Goal: Task Accomplishment & Management: Use online tool/utility

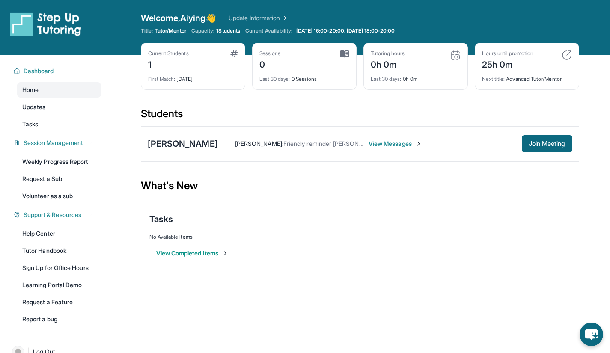
click at [369, 142] on span "View Messages" at bounding box center [396, 144] width 54 height 9
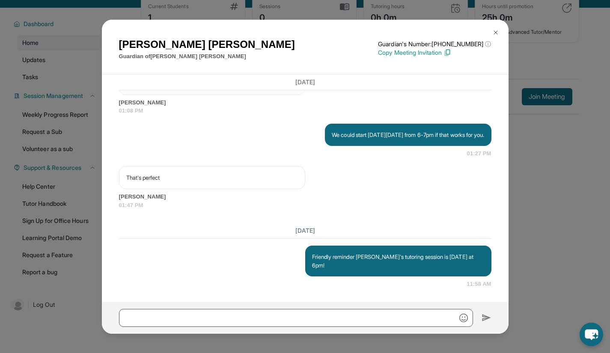
scroll to position [55, 0]
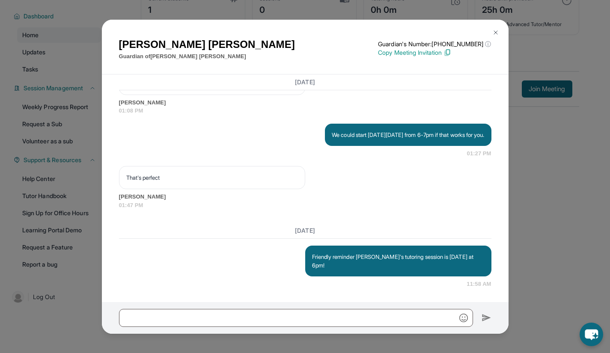
click at [497, 38] on button at bounding box center [495, 32] width 17 height 17
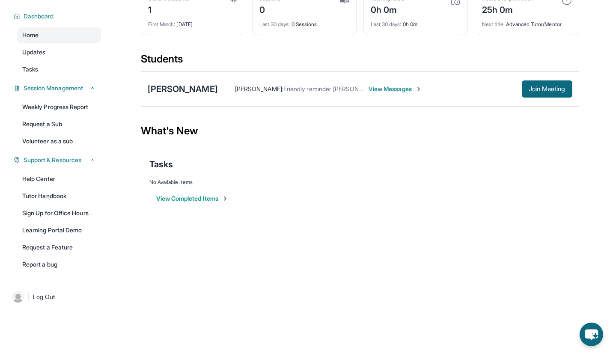
scroll to position [0, 0]
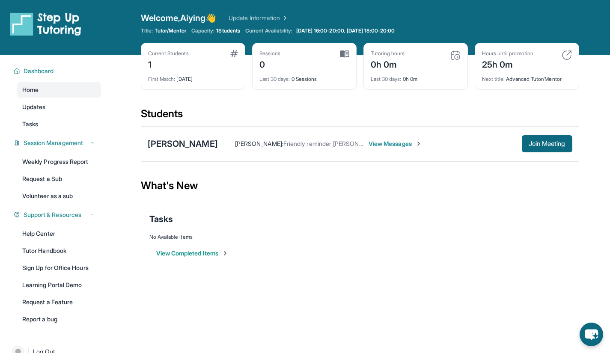
click at [269, 20] on link "Update Information" at bounding box center [259, 18] width 60 height 9
click at [530, 146] on span "Join Meeting" at bounding box center [547, 143] width 37 height 5
click at [369, 143] on span "View Messages" at bounding box center [396, 144] width 54 height 9
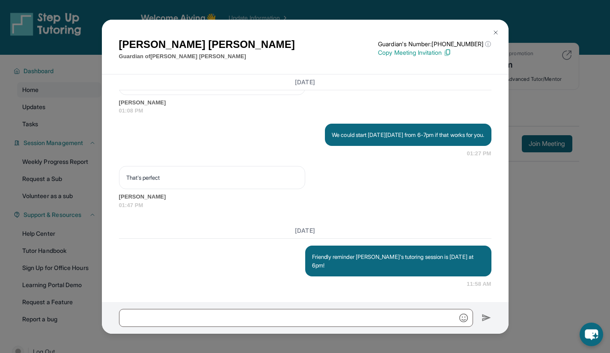
click at [493, 34] on img at bounding box center [496, 32] width 7 height 7
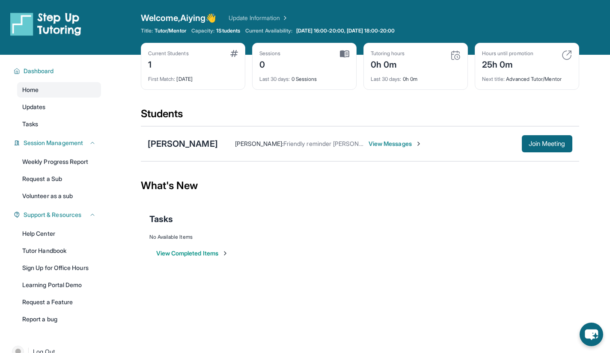
click at [369, 143] on span "View Messages" at bounding box center [396, 144] width 54 height 9
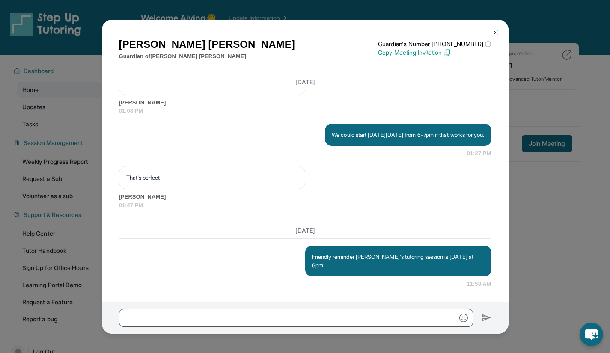
scroll to position [685, 0]
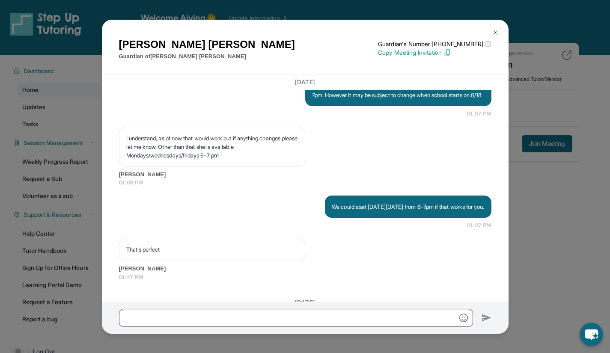
click at [496, 31] on img at bounding box center [496, 32] width 7 height 7
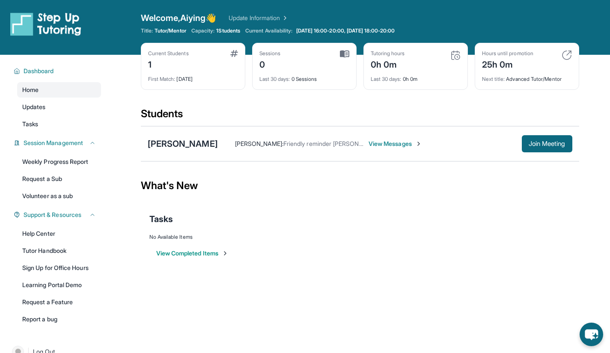
click at [70, 236] on link "Help Center" at bounding box center [59, 233] width 84 height 15
click at [369, 141] on span "View Messages" at bounding box center [396, 144] width 54 height 9
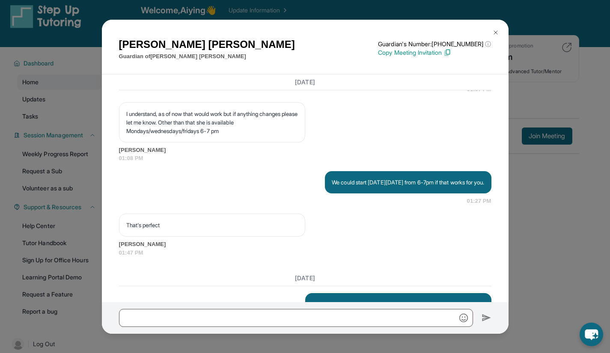
scroll to position [709, 0]
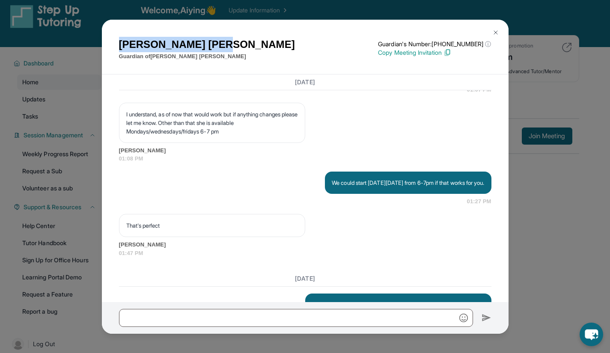
drag, startPoint x: 118, startPoint y: 45, endPoint x: 193, endPoint y: 42, distance: 75.4
click at [193, 42] on div "[PERSON_NAME] Guardian of [PERSON_NAME] Guardian's Number: [PHONE_NUMBER] ⓘ Thi…" at bounding box center [305, 47] width 407 height 55
copy h1 "[PERSON_NAME]"
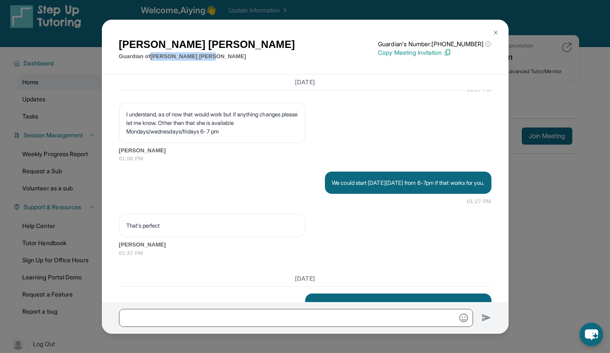
drag, startPoint x: 189, startPoint y: 55, endPoint x: 152, endPoint y: 54, distance: 36.9
click at [152, 54] on div "[PERSON_NAME] Guardian of [PERSON_NAME] Guardian's Number: [PHONE_NUMBER] ⓘ Thi…" at bounding box center [305, 49] width 373 height 24
copy p "[PERSON_NAME]"
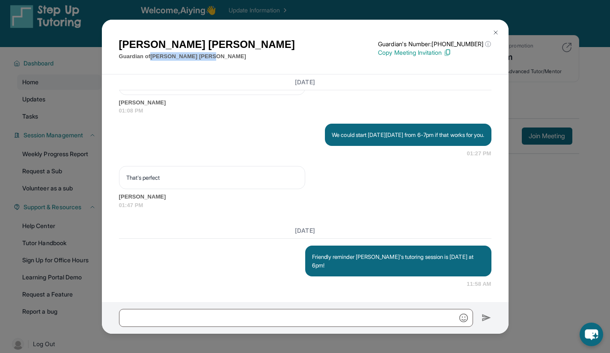
scroll to position [55, 0]
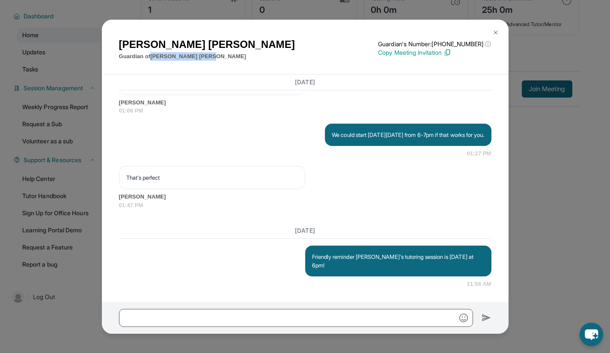
click at [494, 33] on img at bounding box center [496, 32] width 7 height 7
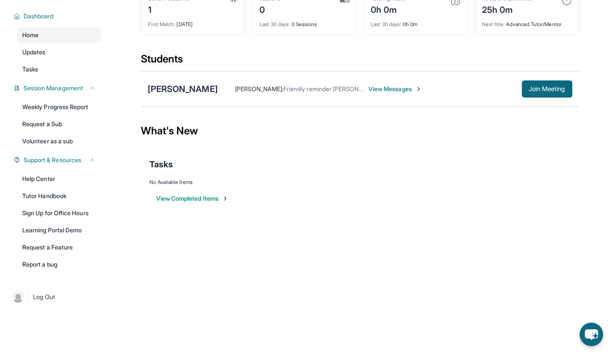
click at [156, 233] on div "Open sidebar Welcome, Aiying 👋 Update Information Title: Tutor/Mentor Capacity:…" at bounding box center [305, 121] width 610 height 353
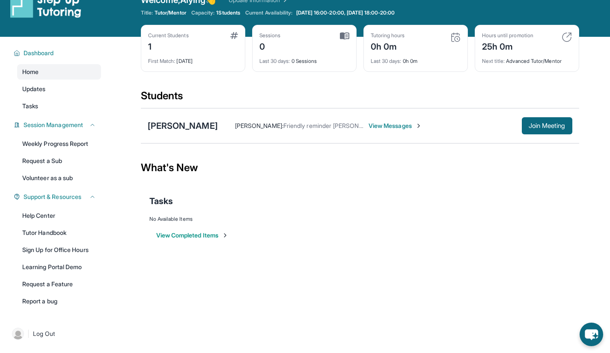
scroll to position [18, 0]
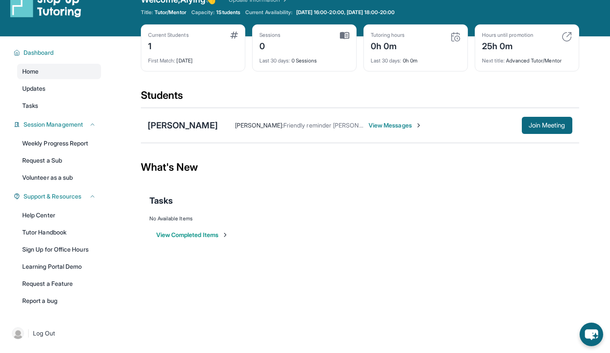
click at [553, 124] on span "Join Meeting" at bounding box center [547, 125] width 37 height 5
click at [369, 126] on span "View Messages" at bounding box center [396, 125] width 54 height 9
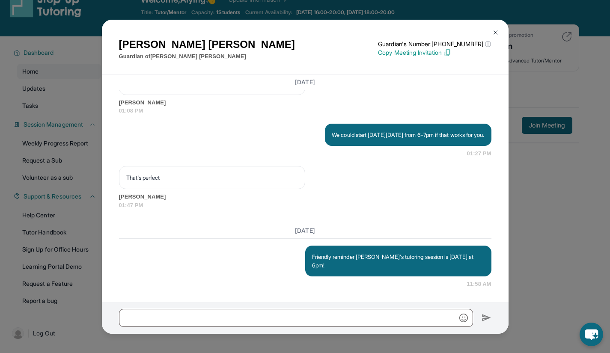
scroll to position [55, 0]
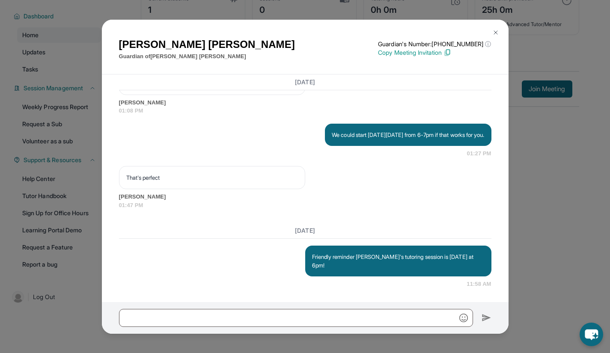
click at [491, 32] on button at bounding box center [495, 32] width 17 height 17
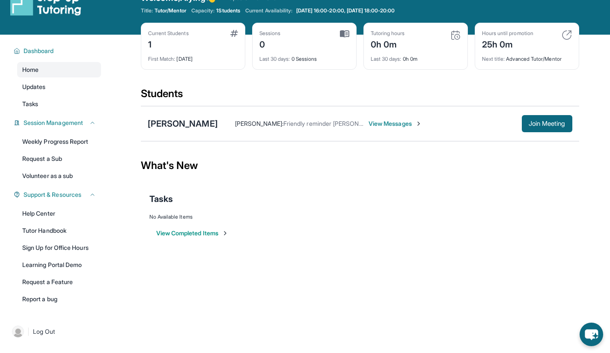
scroll to position [0, 0]
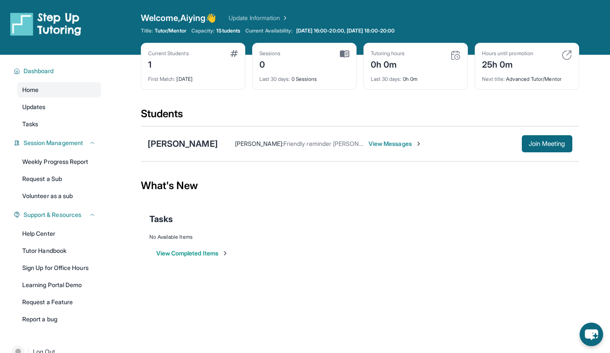
click at [182, 68] on div "1" at bounding box center [168, 64] width 41 height 14
click at [230, 49] on div "Current Students 1 First Match : [DATE]" at bounding box center [193, 66] width 105 height 47
